Goal: Task Accomplishment & Management: Manage account settings

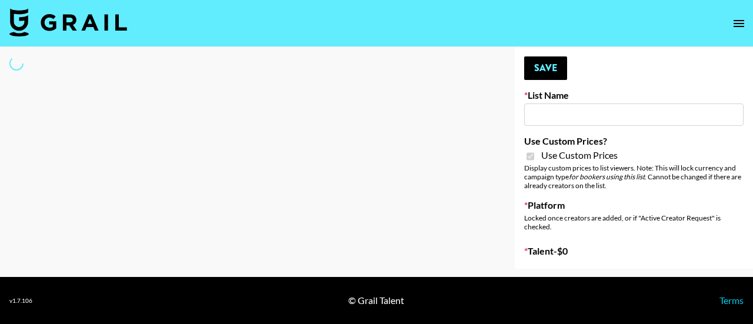
type input "Farmville (12th Oct)"
checkbox input "true"
select select "Brand"
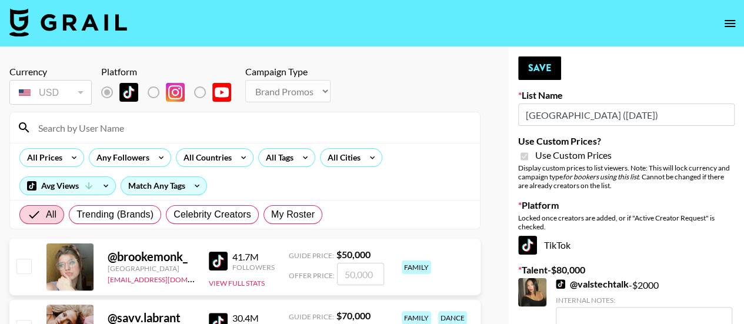
click at [143, 132] on input at bounding box center [252, 127] width 442 height 19
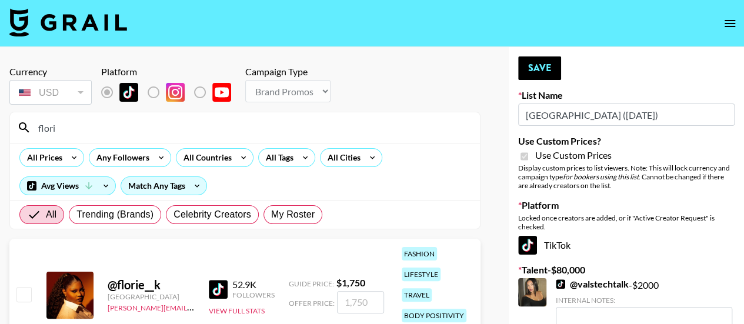
type input "flori"
click at [21, 291] on input "checkbox" at bounding box center [23, 294] width 14 height 14
checkbox input "true"
type input "1750"
click at [535, 67] on button "Save" at bounding box center [539, 68] width 43 height 24
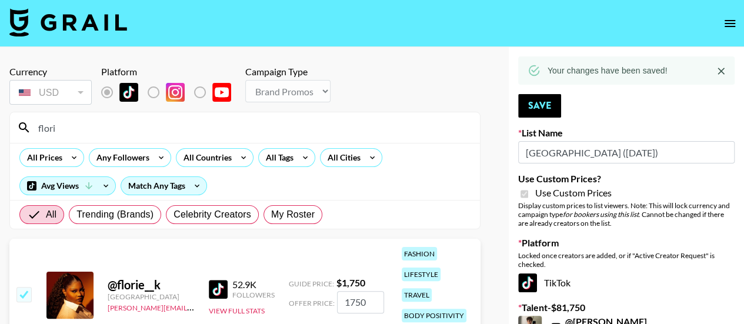
click at [102, 122] on input "flori" at bounding box center [252, 127] width 442 height 19
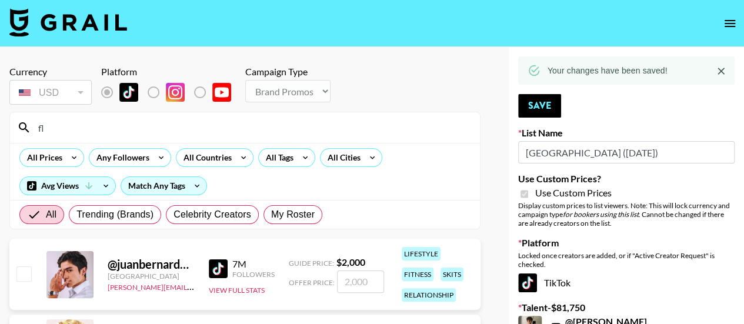
type input "f"
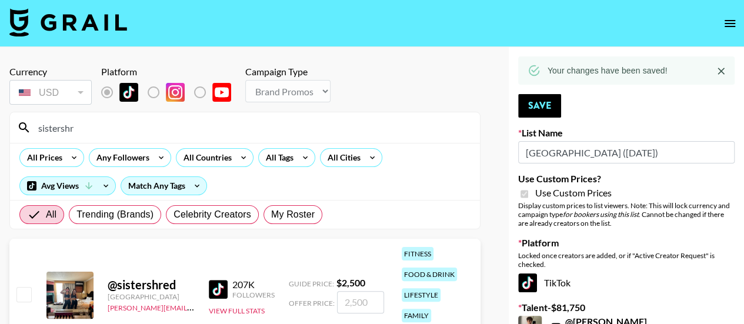
type input "sistershr"
click at [22, 297] on input "checkbox" at bounding box center [23, 294] width 14 height 14
checkbox input "true"
type input "2500"
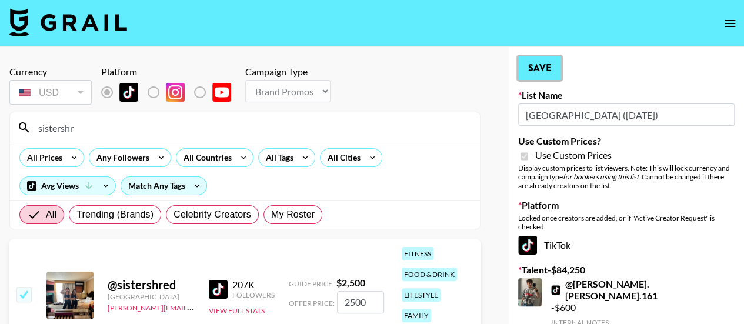
click at [536, 65] on button "Save" at bounding box center [539, 68] width 43 height 24
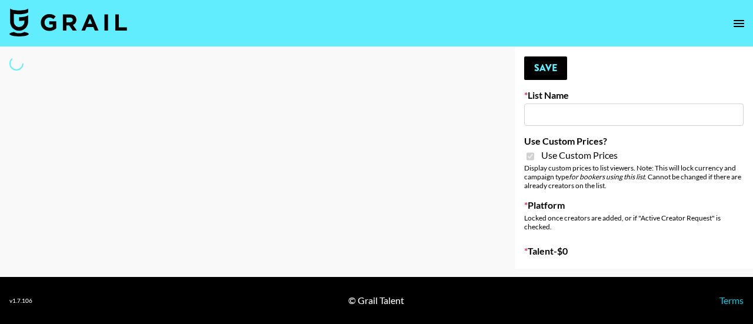
type input "Twodots (12th Oct)"
checkbox input "true"
select select "Brand"
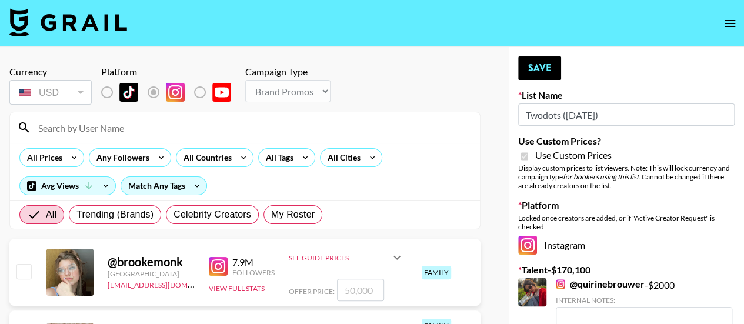
click at [70, 130] on input at bounding box center [252, 127] width 442 height 19
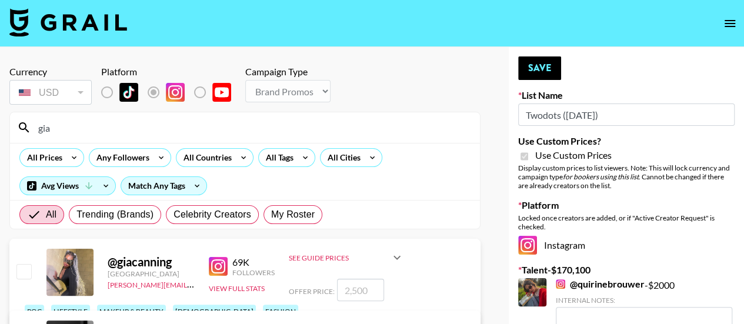
type input "giacanning"
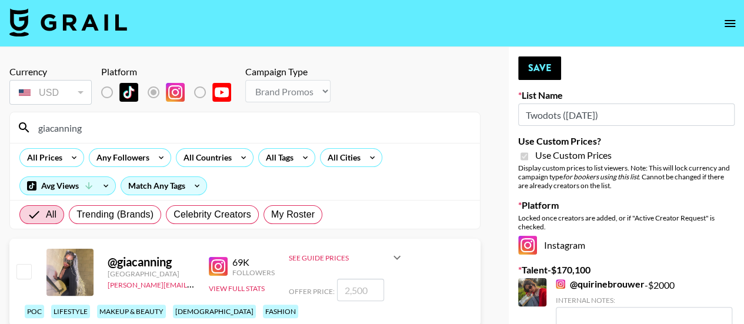
click at [25, 278] on input "checkbox" at bounding box center [23, 271] width 14 height 14
checkbox input "true"
type input "2500"
click at [545, 63] on button "Save" at bounding box center [539, 68] width 43 height 24
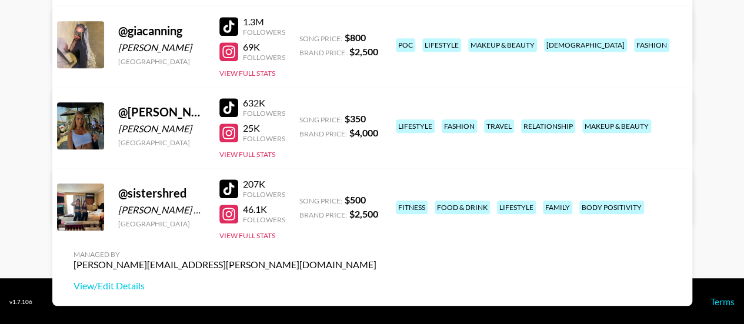
scroll to position [335, 0]
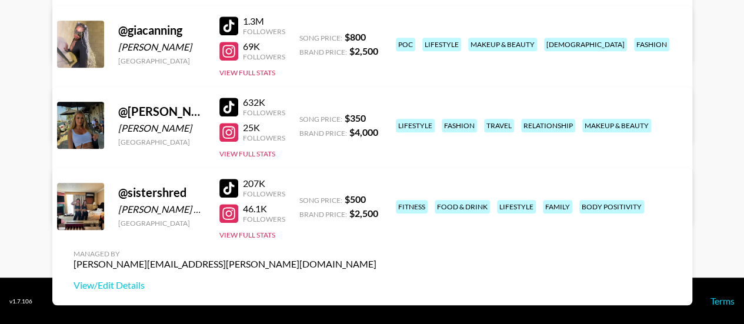
click at [238, 186] on div at bounding box center [228, 188] width 19 height 19
drag, startPoint x: 398, startPoint y: 186, endPoint x: 461, endPoint y: 225, distance: 74.4
click at [461, 217] on div "fitness food & drink lifestyle family body positivity" at bounding box center [536, 206] width 288 height 21
copy div "fitness food & drink lifestyle family body positivity"
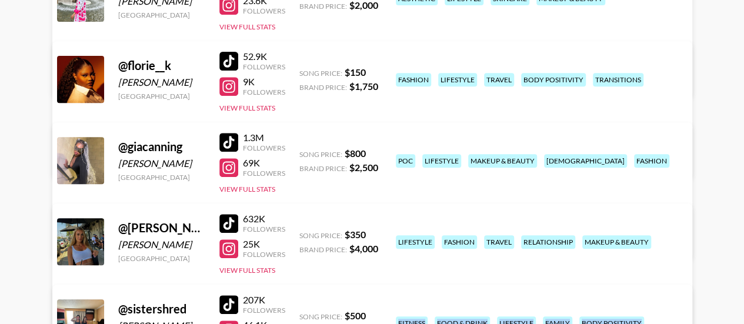
scroll to position [218, 0]
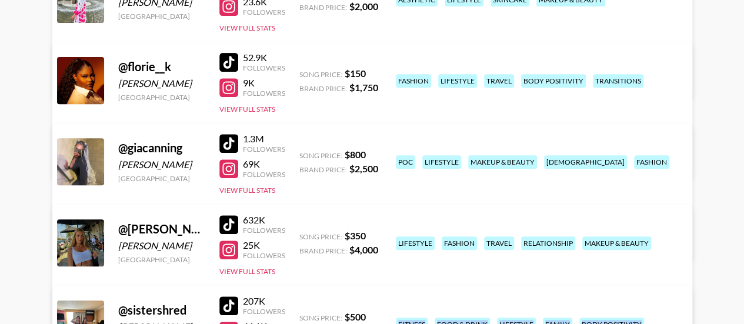
click at [225, 61] on div at bounding box center [228, 62] width 19 height 19
drag, startPoint x: 398, startPoint y: 71, endPoint x: 517, endPoint y: 92, distance: 121.8
click at [517, 91] on div "fashion lifestyle travel body positivity transitions" at bounding box center [536, 81] width 288 height 21
copy div "fashion lifestyle travel body positivity transitions"
